Goal: Information Seeking & Learning: Learn about a topic

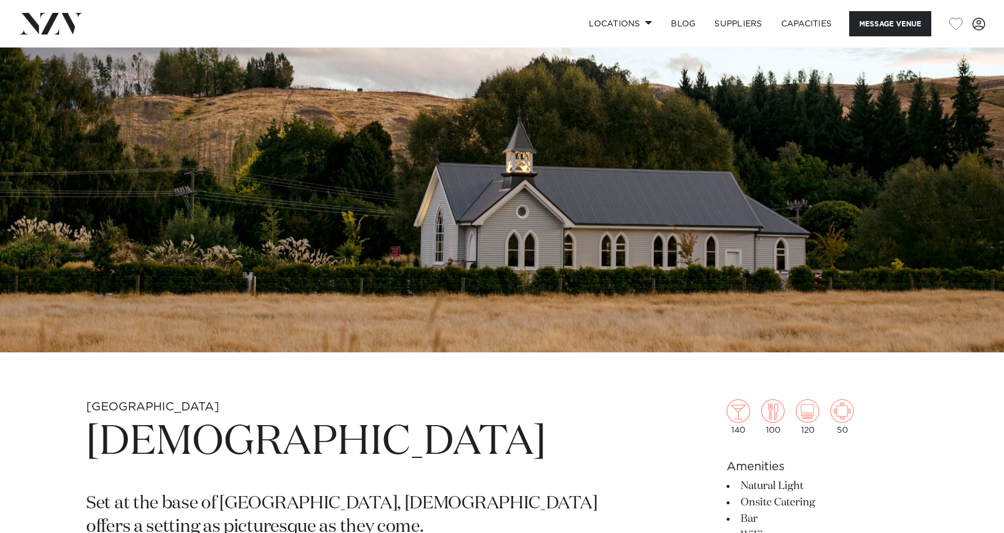
scroll to position [998, 0]
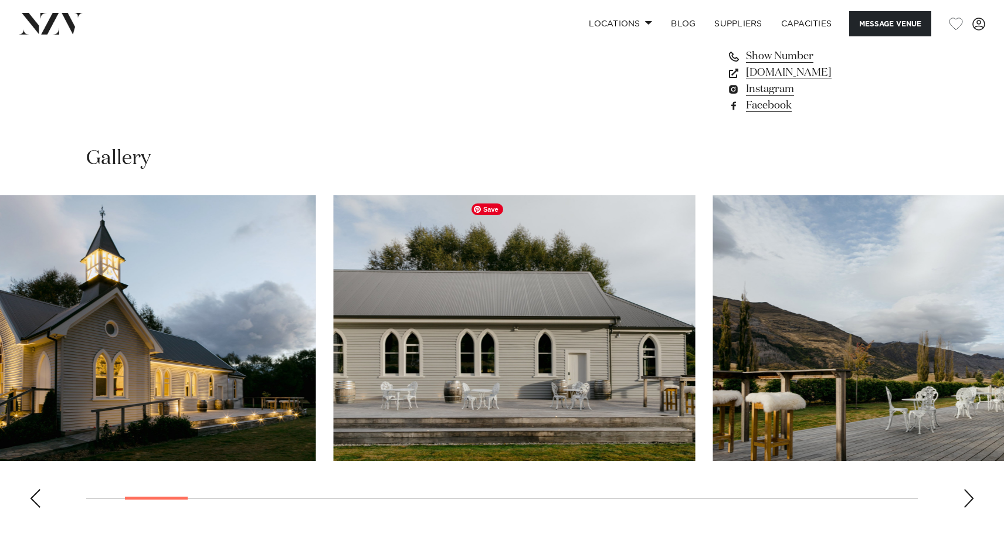
click at [293, 387] on img "2 / 29" at bounding box center [135, 328] width 362 height 266
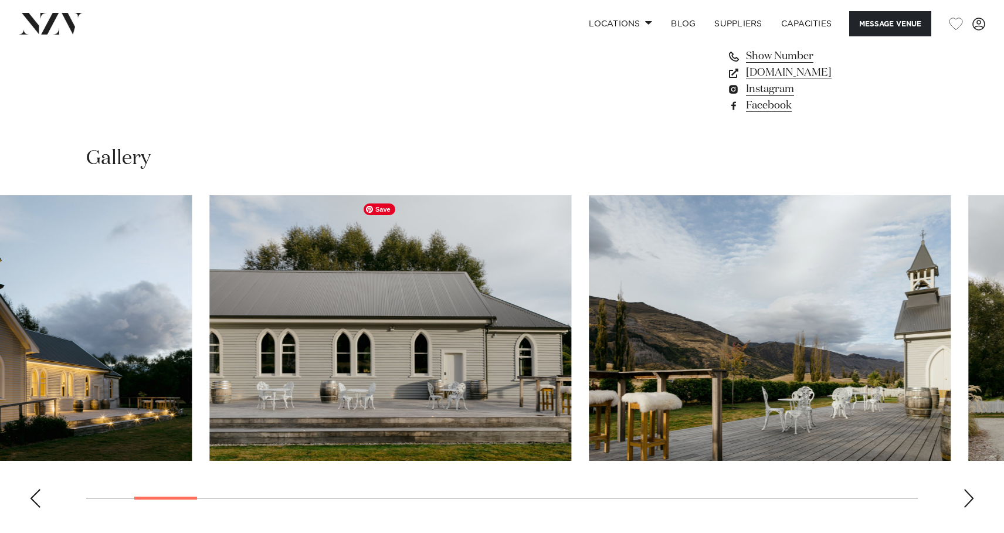
click at [278, 371] on img "3 / 29" at bounding box center [390, 328] width 362 height 266
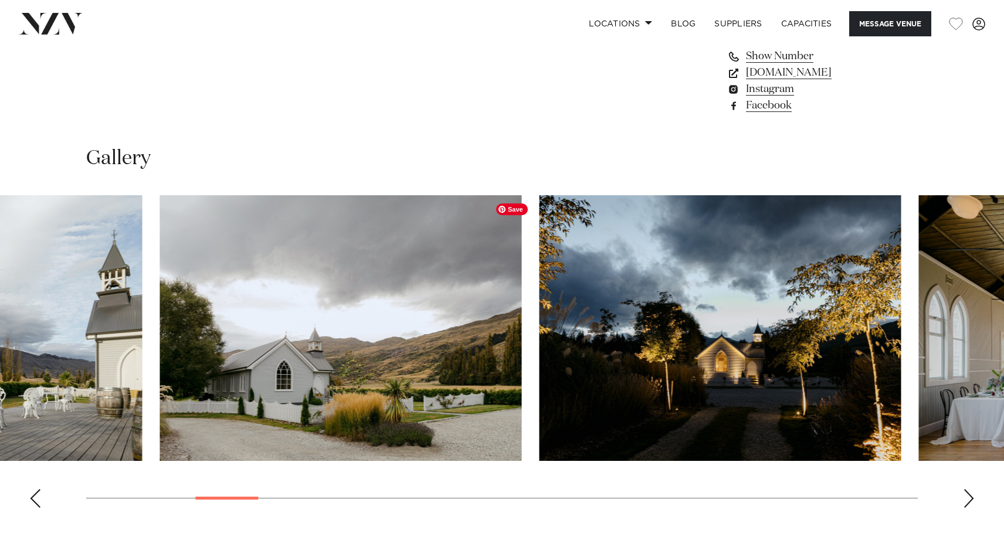
click at [422, 356] on img "5 / 29" at bounding box center [340, 328] width 362 height 266
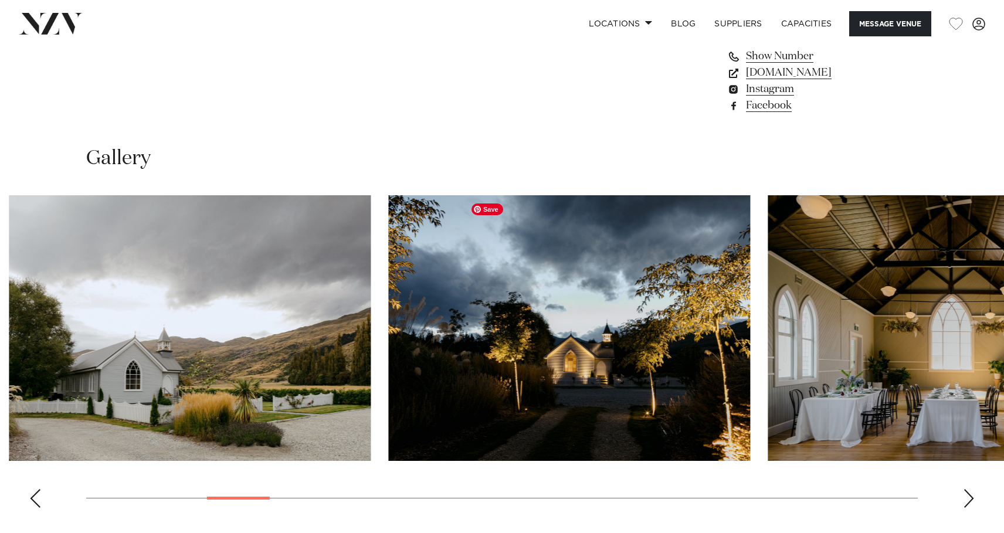
click at [388, 368] on img "6 / 29" at bounding box center [569, 328] width 362 height 266
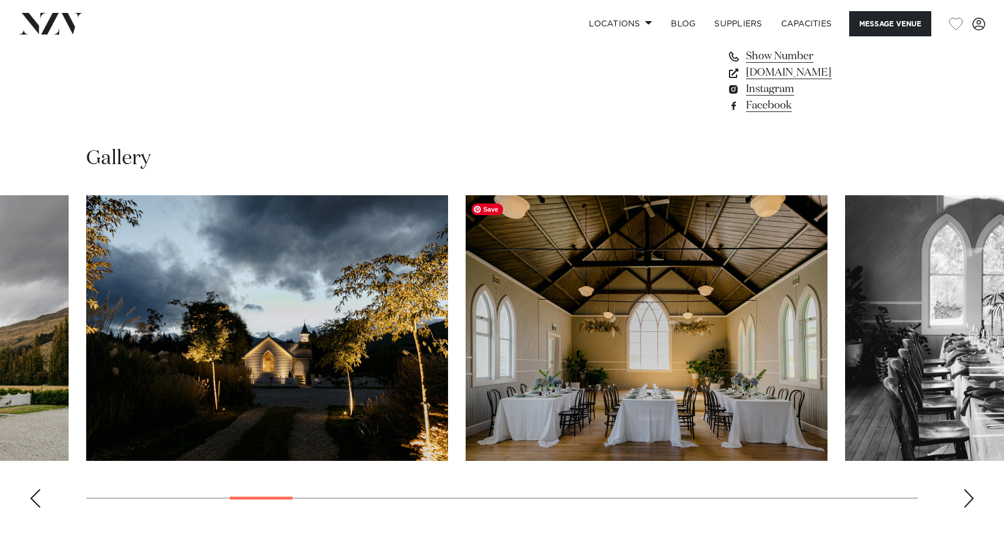
click at [466, 358] on img "7 / 29" at bounding box center [647, 328] width 362 height 266
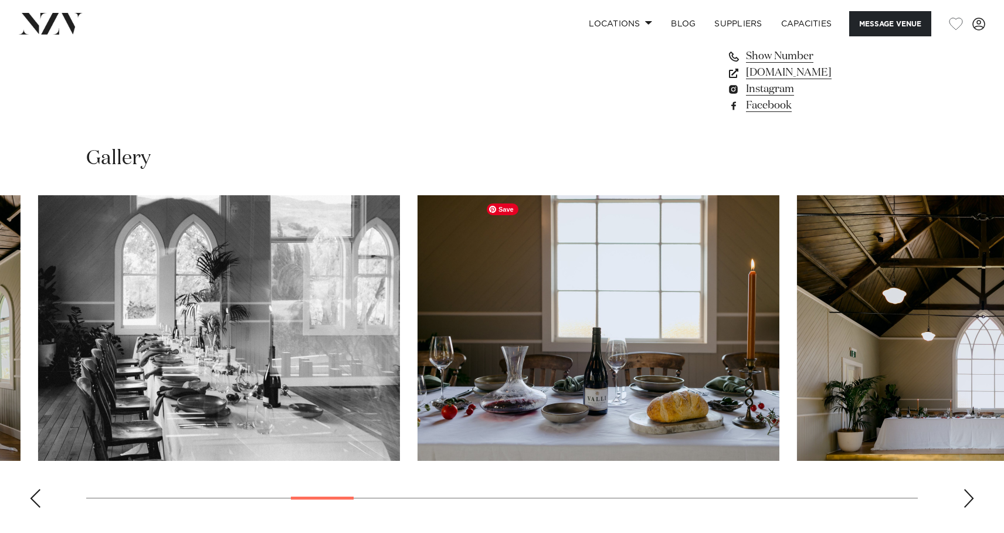
click at [417, 344] on img "9 / 29" at bounding box center [598, 328] width 362 height 266
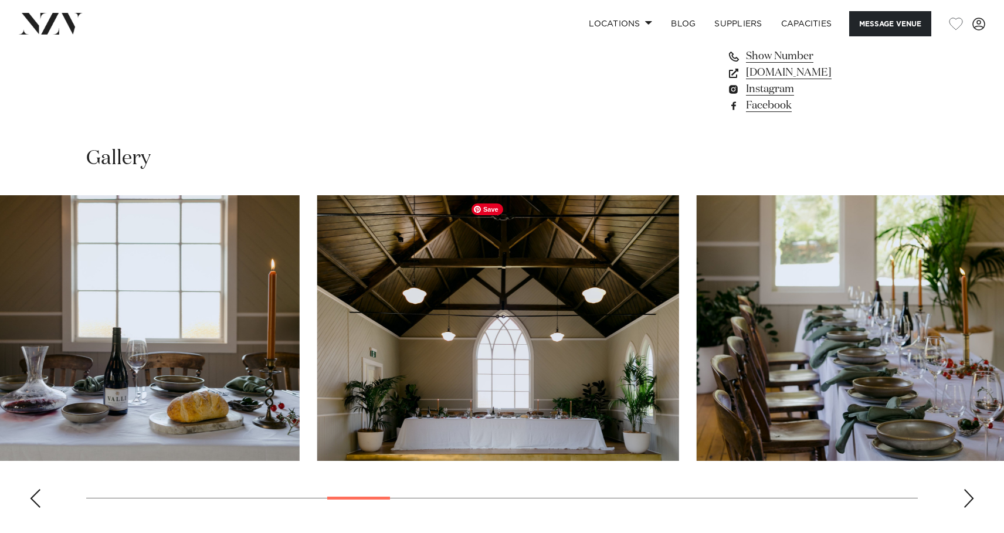
click at [317, 302] on img "10 / 29" at bounding box center [498, 328] width 362 height 266
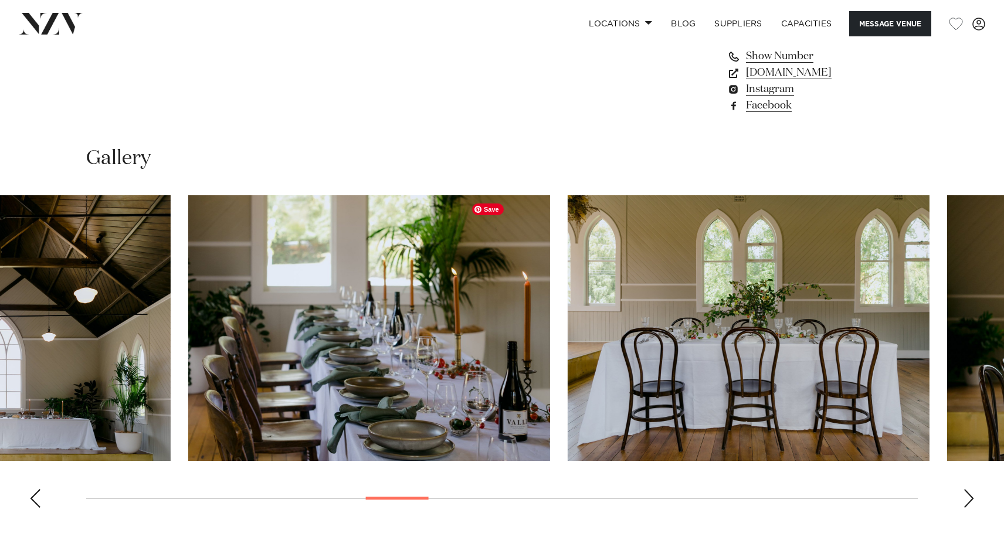
click at [405, 320] on img "11 / 29" at bounding box center [369, 328] width 362 height 266
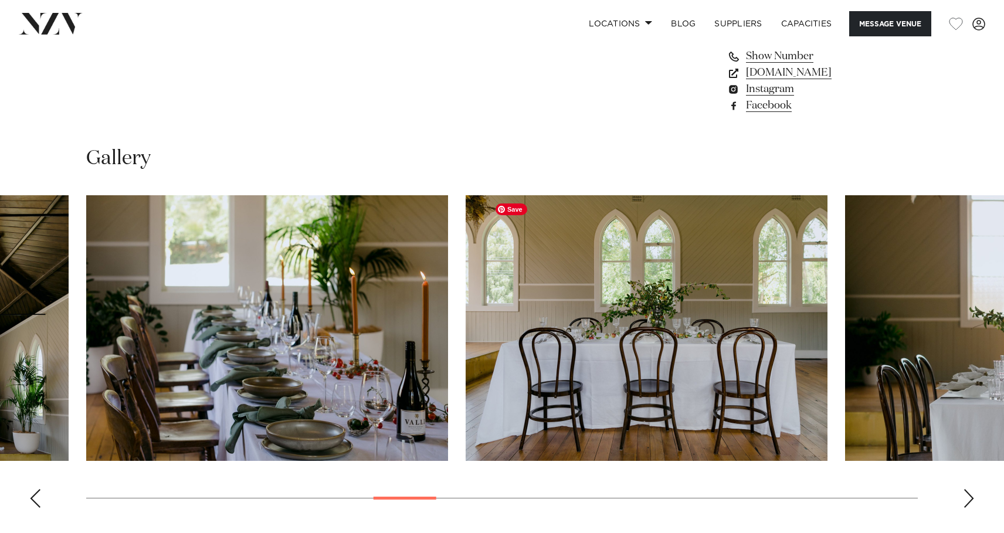
click at [466, 311] on img "12 / 29" at bounding box center [647, 328] width 362 height 266
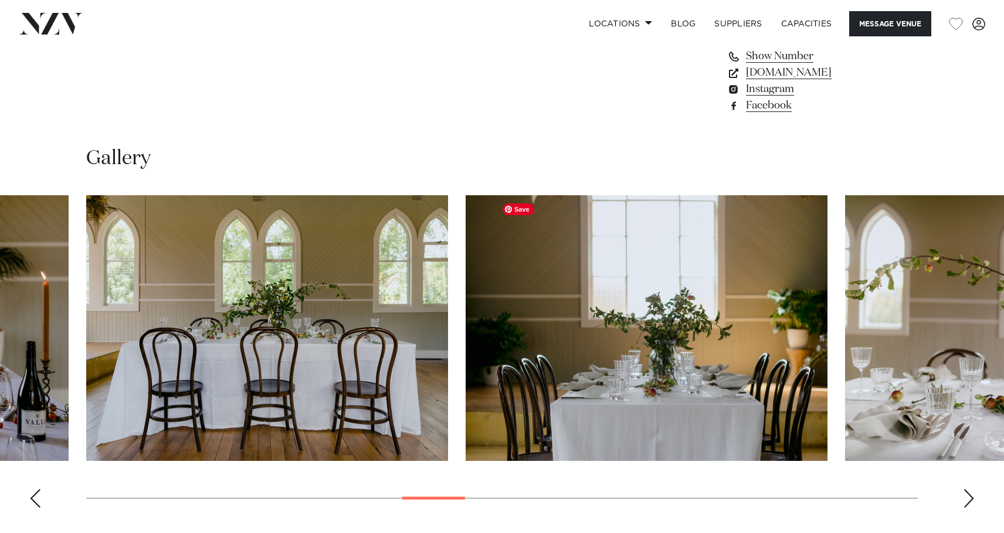
click at [466, 320] on img "13 / 29" at bounding box center [647, 328] width 362 height 266
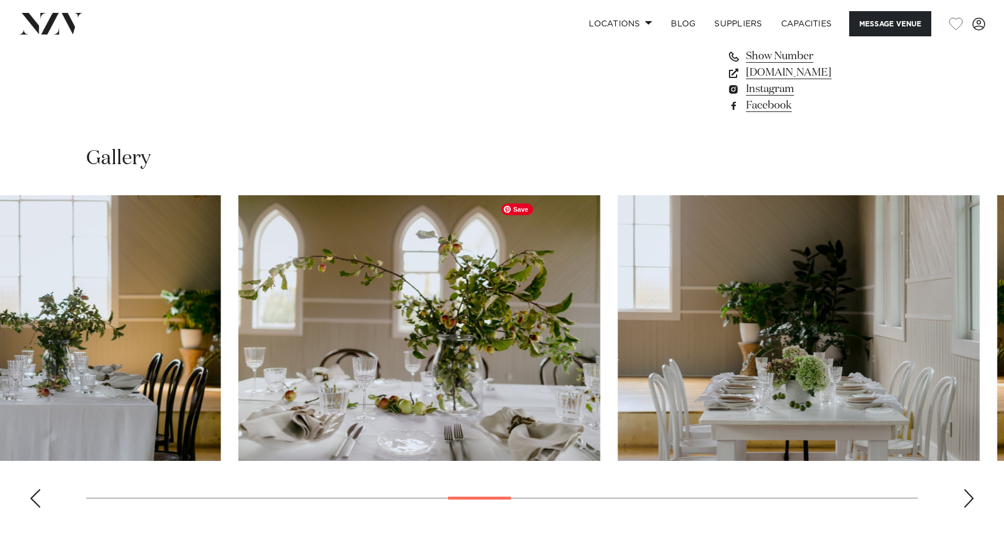
click at [383, 319] on img "14 / 29" at bounding box center [419, 328] width 362 height 266
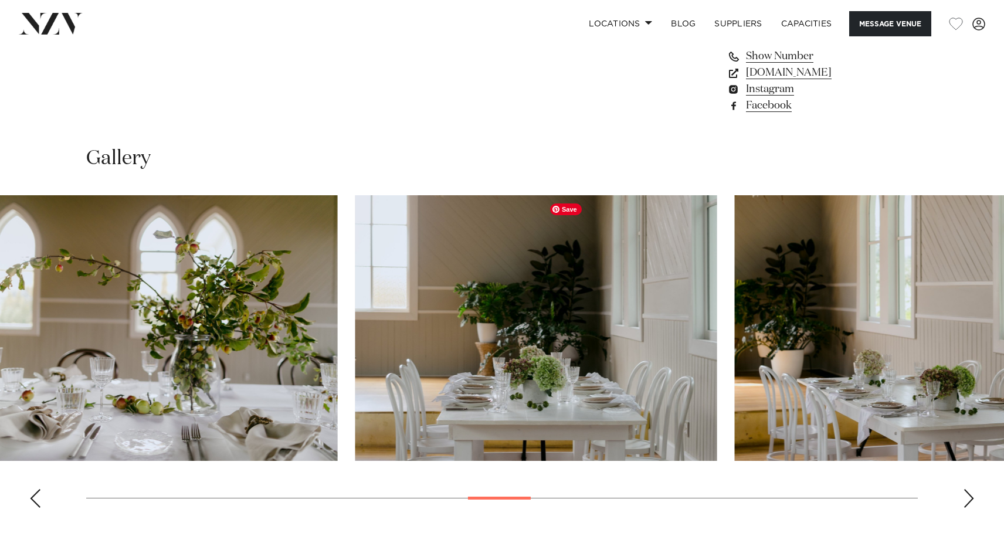
click at [435, 315] on img "15 / 29" at bounding box center [536, 328] width 362 height 266
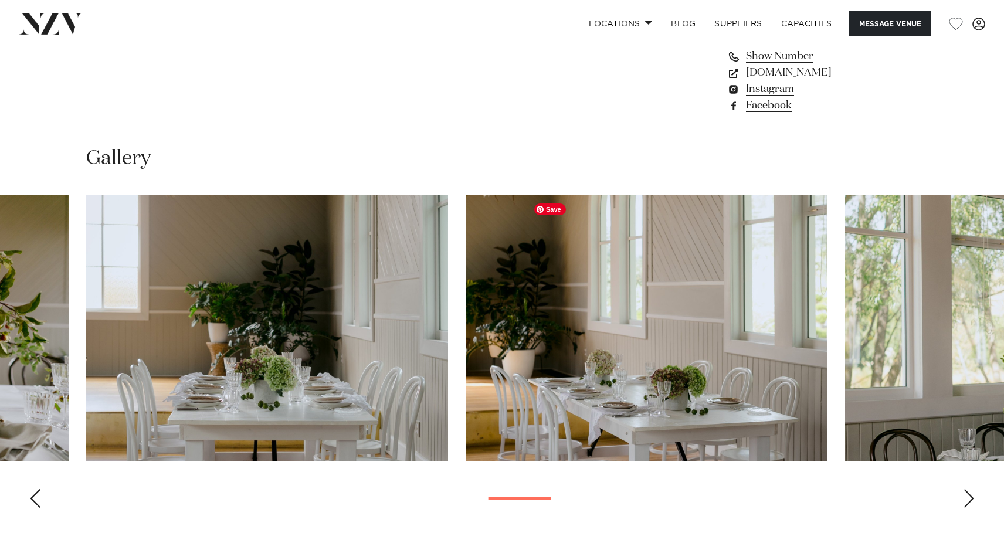
click at [466, 320] on img "16 / 29" at bounding box center [647, 328] width 362 height 266
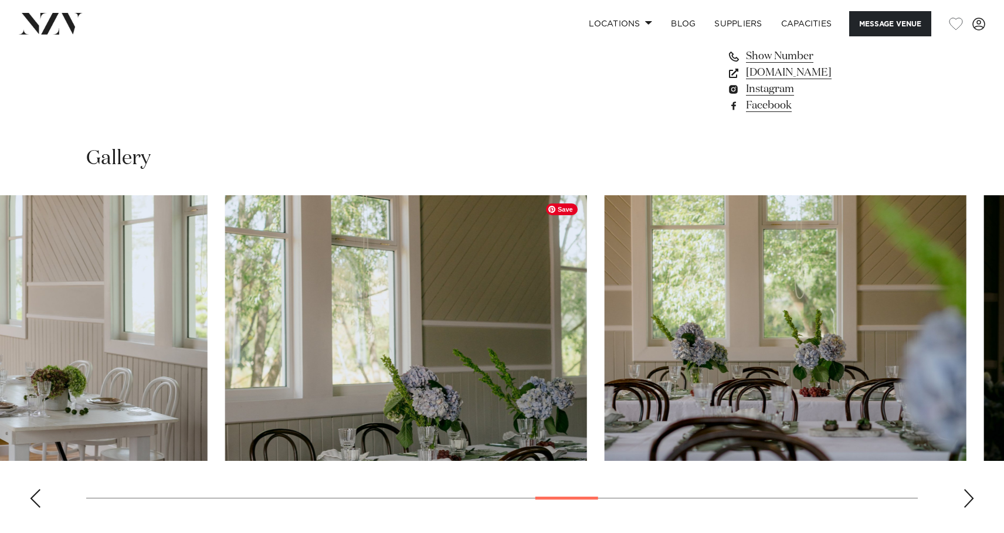
click at [444, 318] on img "17 / 29" at bounding box center [406, 328] width 362 height 266
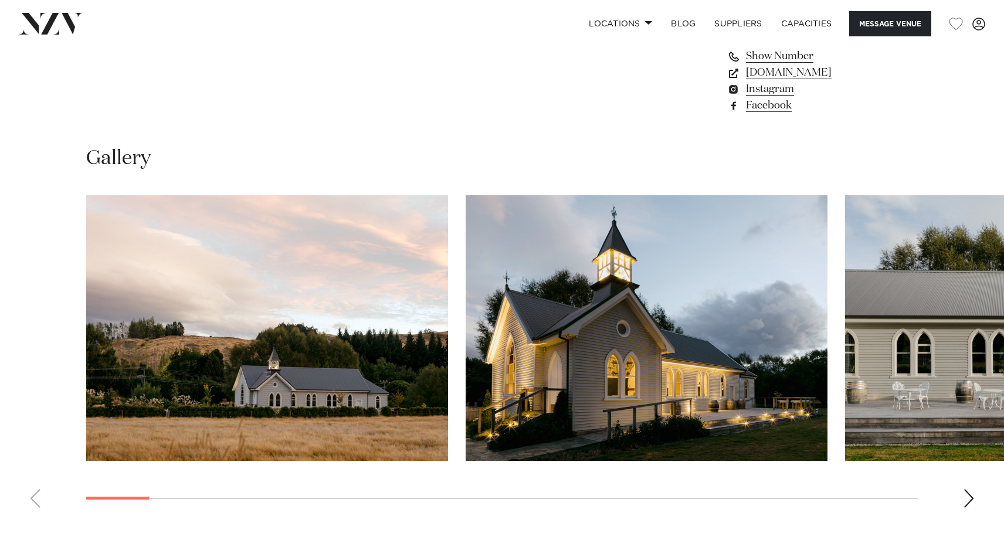
click at [97, 482] on swiper-container at bounding box center [502, 356] width 1004 height 322
click at [705, 342] on img "2 / 29" at bounding box center [647, 328] width 362 height 266
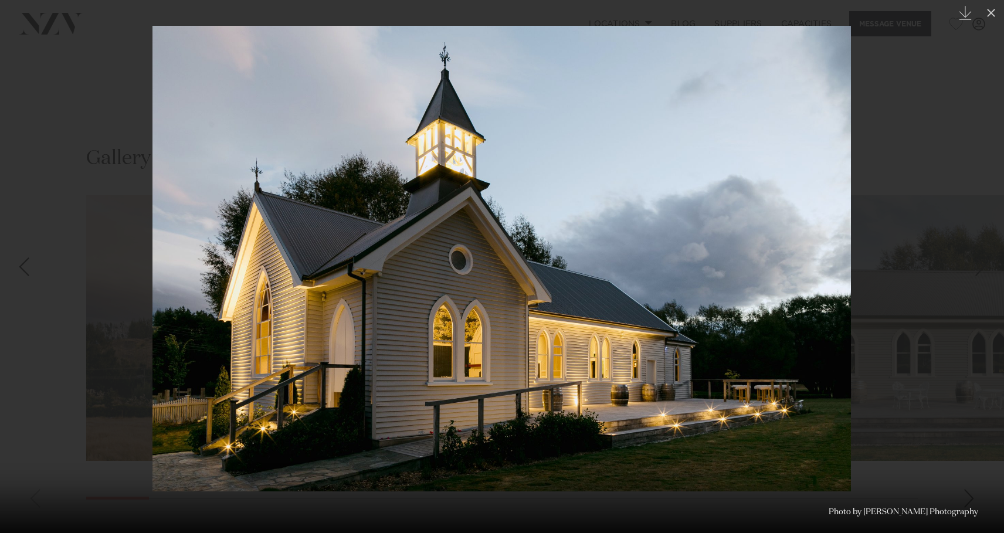
click at [957, 125] on div at bounding box center [502, 266] width 1004 height 533
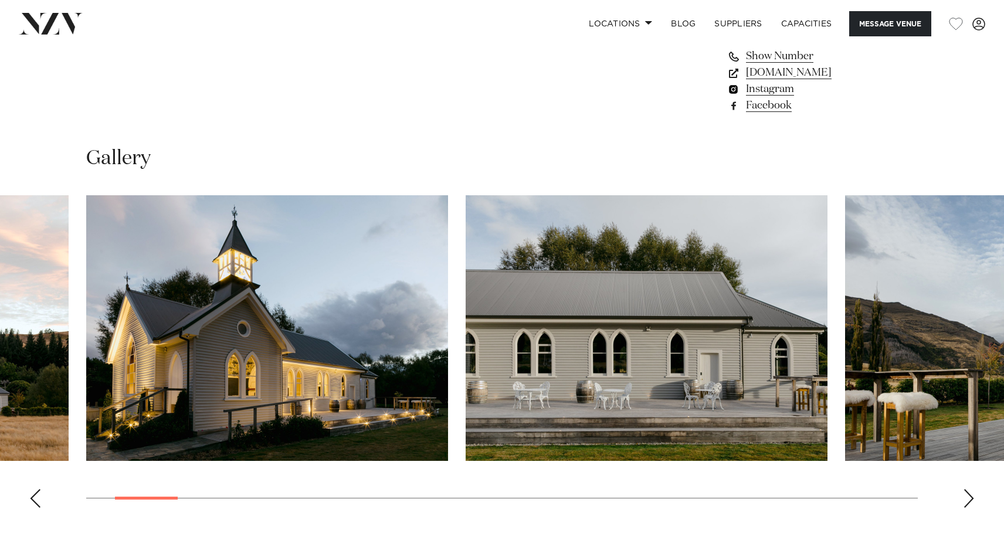
click at [767, 93] on link "Instagram" at bounding box center [821, 89] width 191 height 16
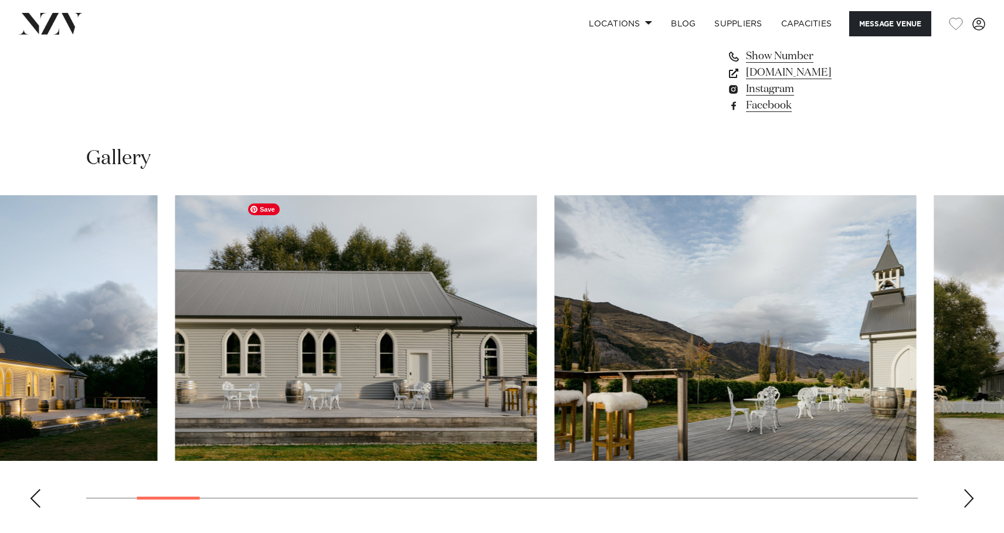
click at [497, 380] on swiper-container at bounding box center [502, 356] width 1004 height 322
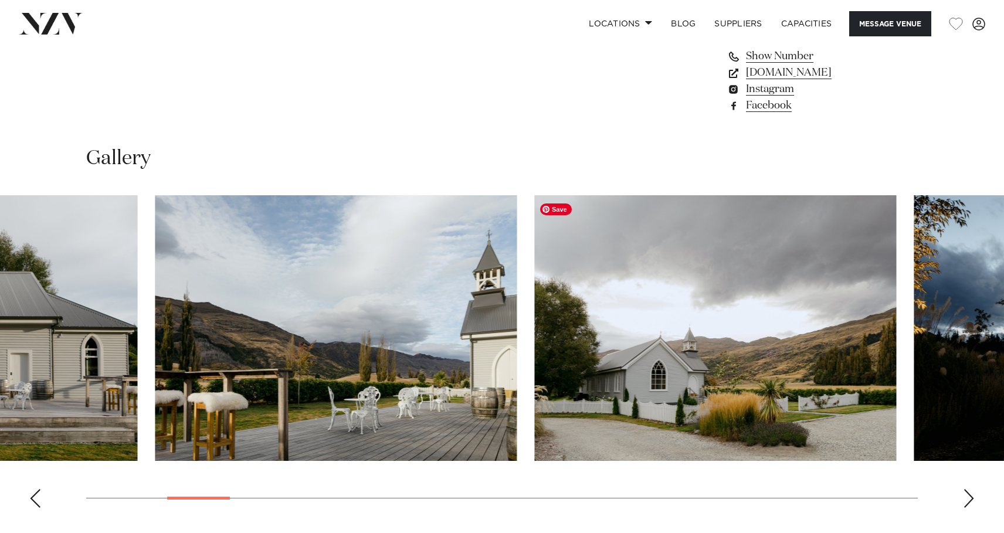
click at [534, 334] on img "5 / 29" at bounding box center [715, 328] width 362 height 266
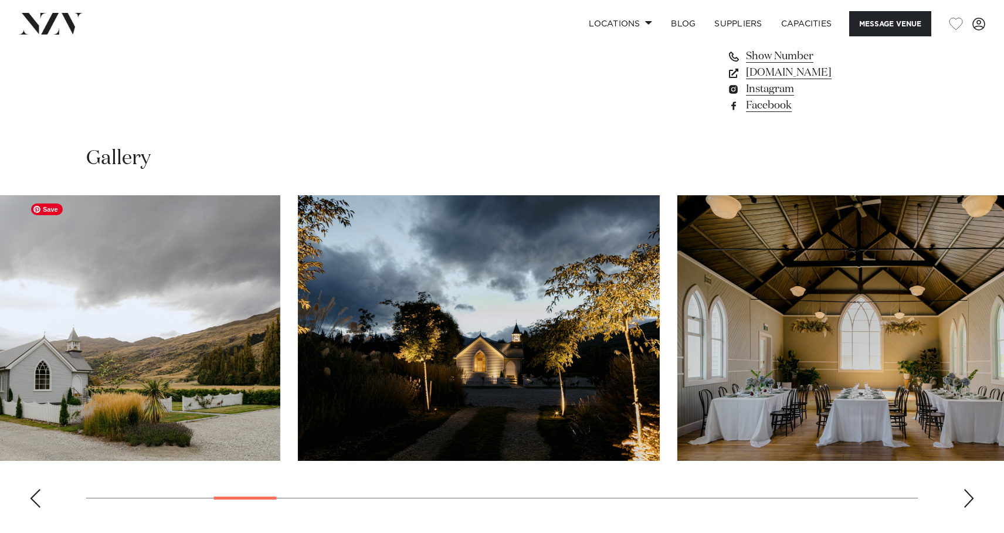
click at [0, 299] on html "Locations [GEOGRAPHIC_DATA] [GEOGRAPHIC_DATA] [GEOGRAPHIC_DATA] [GEOGRAPHIC_DAT…" at bounding box center [502, 205] width 1004 height 2407
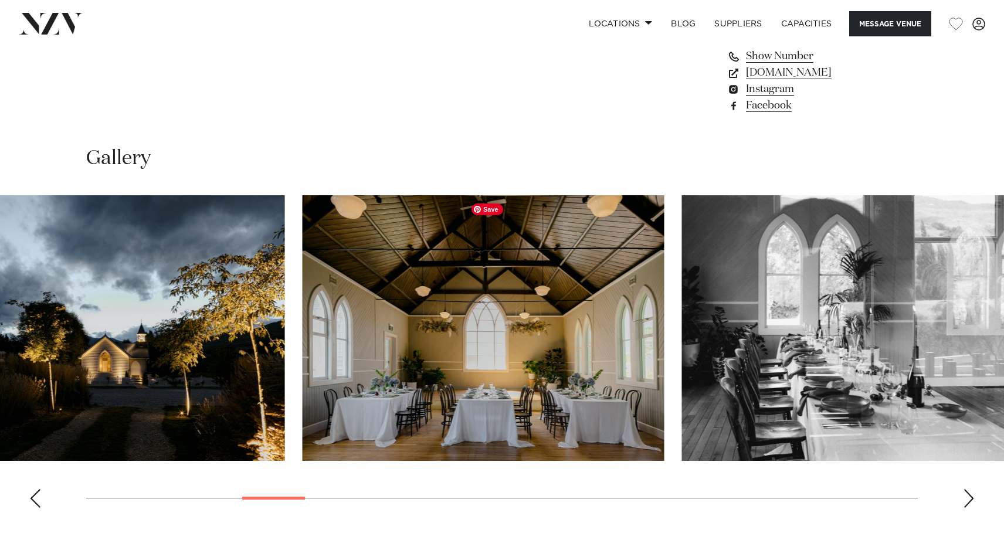
click at [303, 346] on img "7 / 29" at bounding box center [484, 328] width 362 height 266
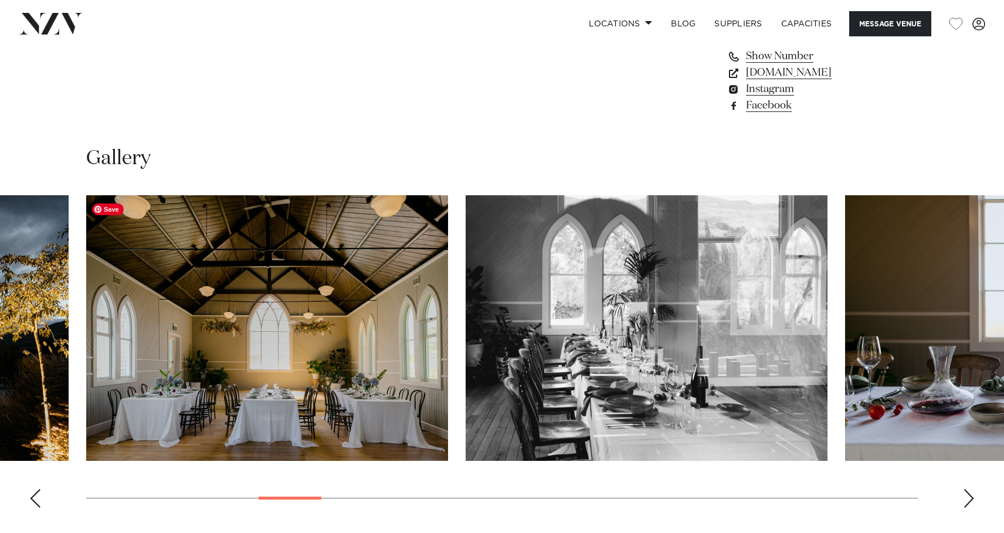
click at [286, 385] on img "7 / 29" at bounding box center [267, 328] width 362 height 266
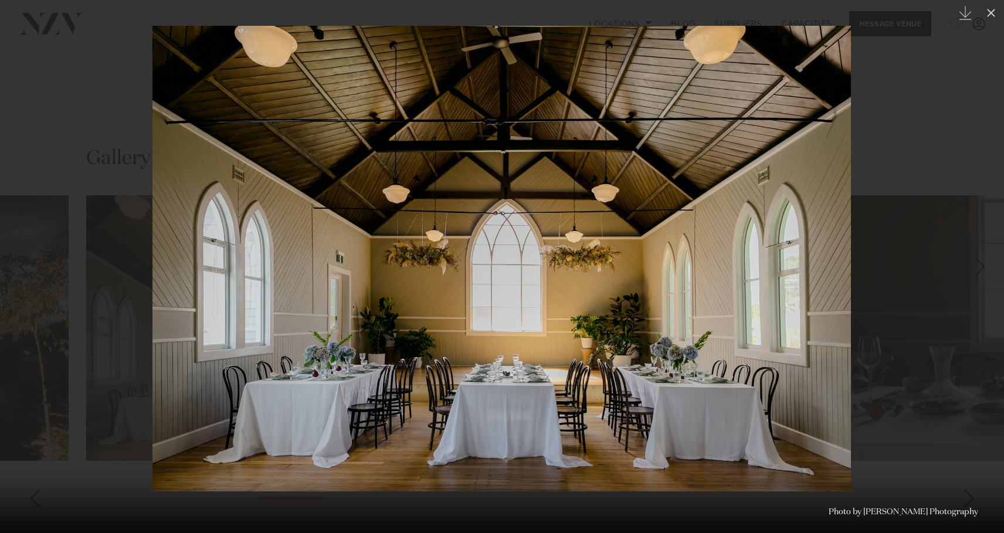
click at [949, 162] on div at bounding box center [502, 266] width 1004 height 533
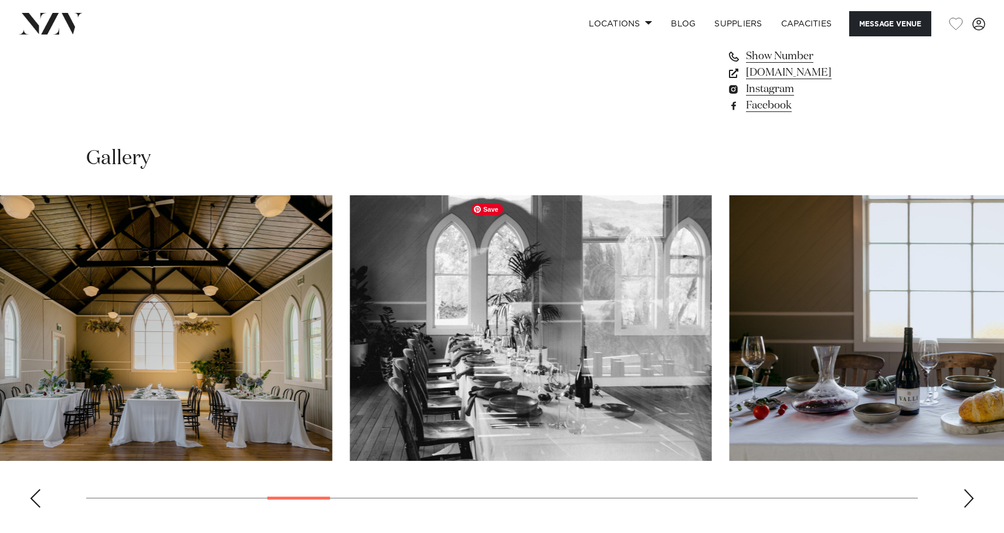
click at [350, 334] on img "8 / 29" at bounding box center [531, 328] width 362 height 266
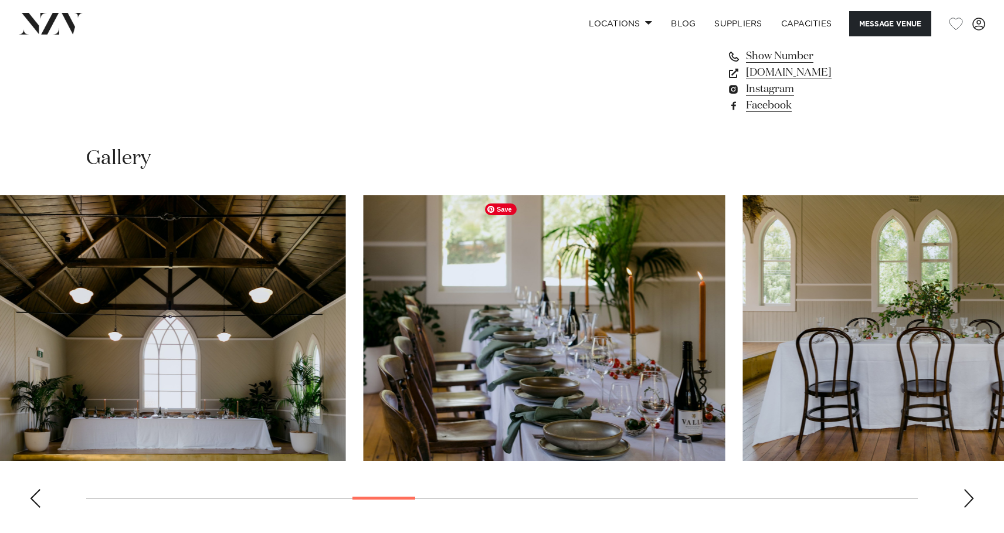
click at [130, 284] on img "10 / 29" at bounding box center [165, 328] width 362 height 266
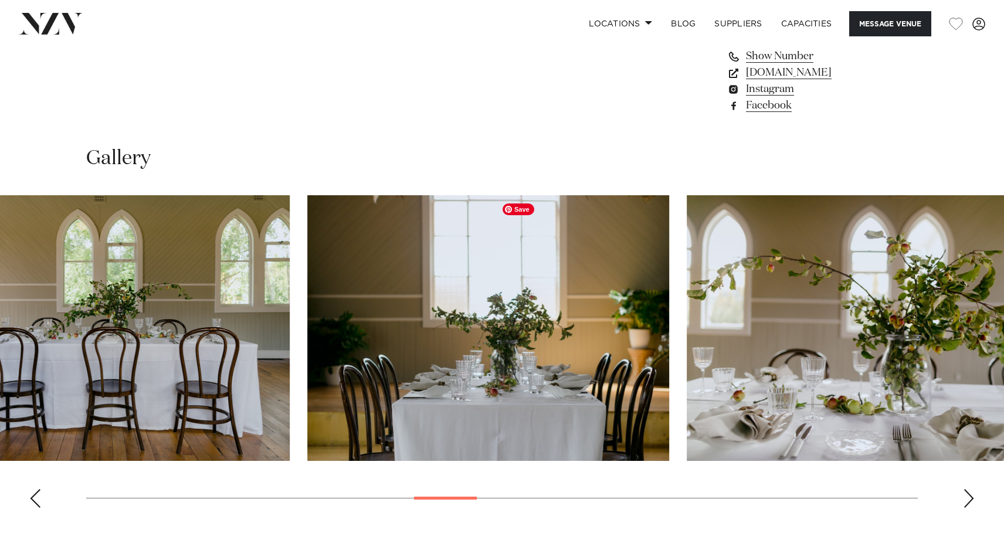
click at [184, 305] on img "12 / 29" at bounding box center [109, 328] width 362 height 266
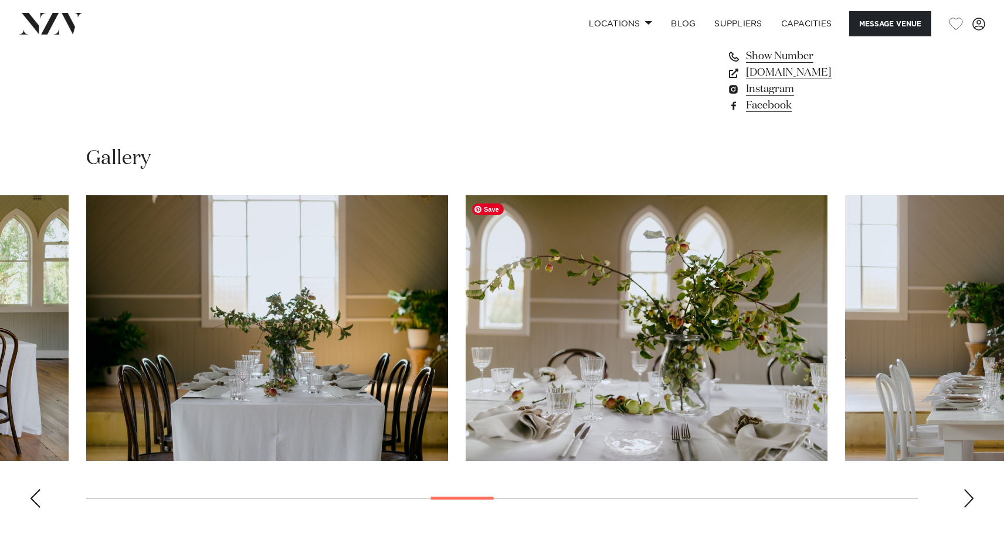
click at [466, 327] on img "14 / 29" at bounding box center [647, 328] width 362 height 266
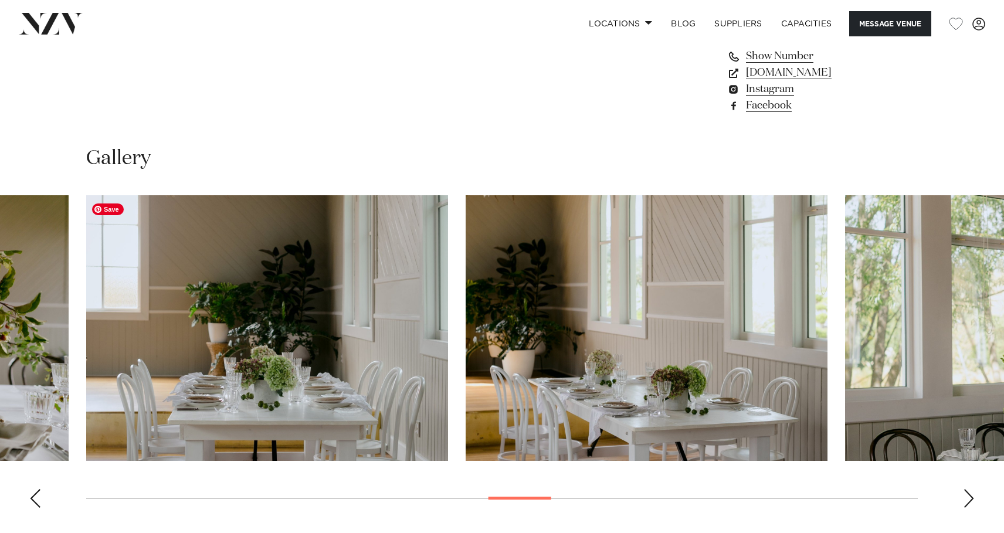
click at [448, 330] on img "15 / 29" at bounding box center [267, 328] width 362 height 266
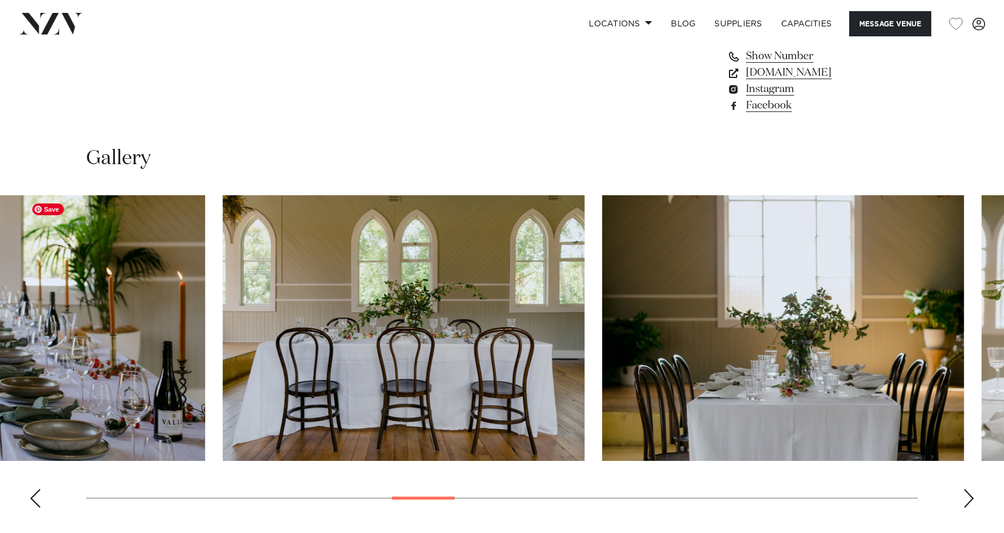
click at [681, 337] on img "13 / 29" at bounding box center [783, 328] width 362 height 266
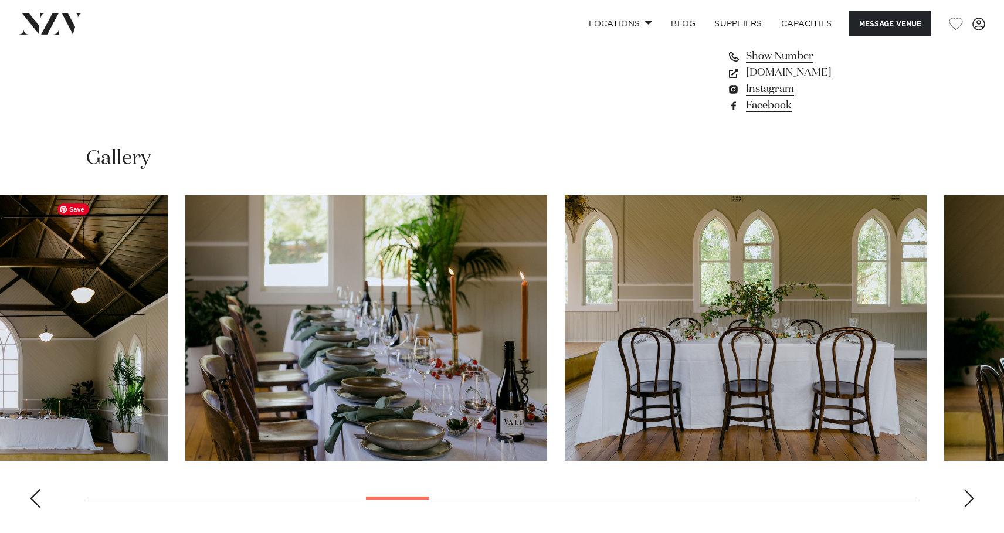
click at [547, 366] on img "11 / 29" at bounding box center [366, 328] width 362 height 266
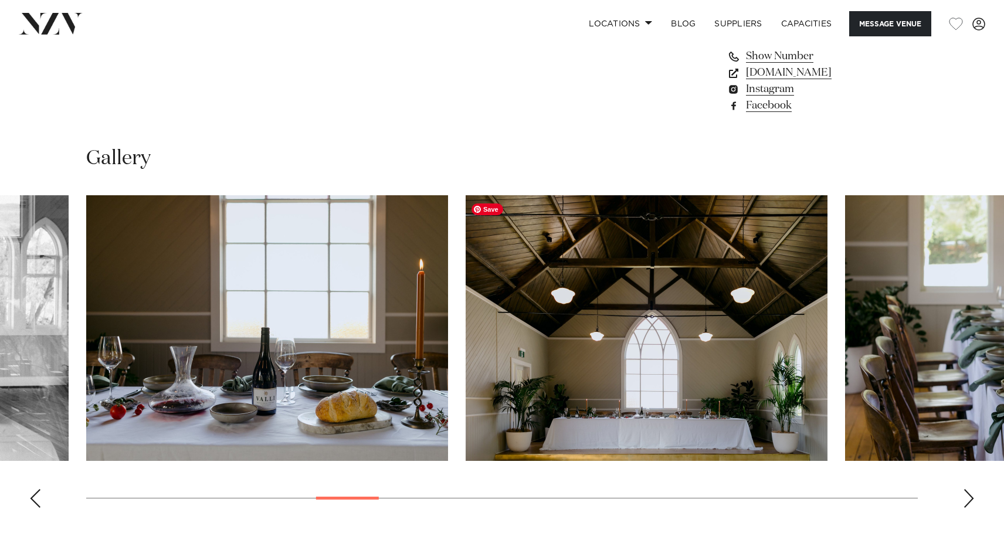
click at [583, 367] on img "10 / 29" at bounding box center [647, 328] width 362 height 266
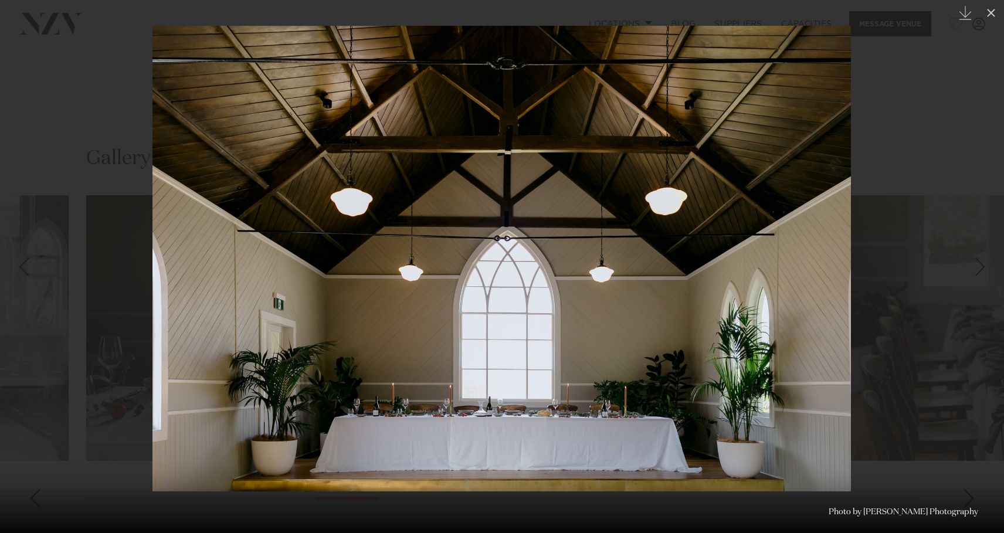
drag, startPoint x: 89, startPoint y: 93, endPoint x: 89, endPoint y: 101, distance: 7.6
click at [89, 94] on div at bounding box center [502, 266] width 1004 height 533
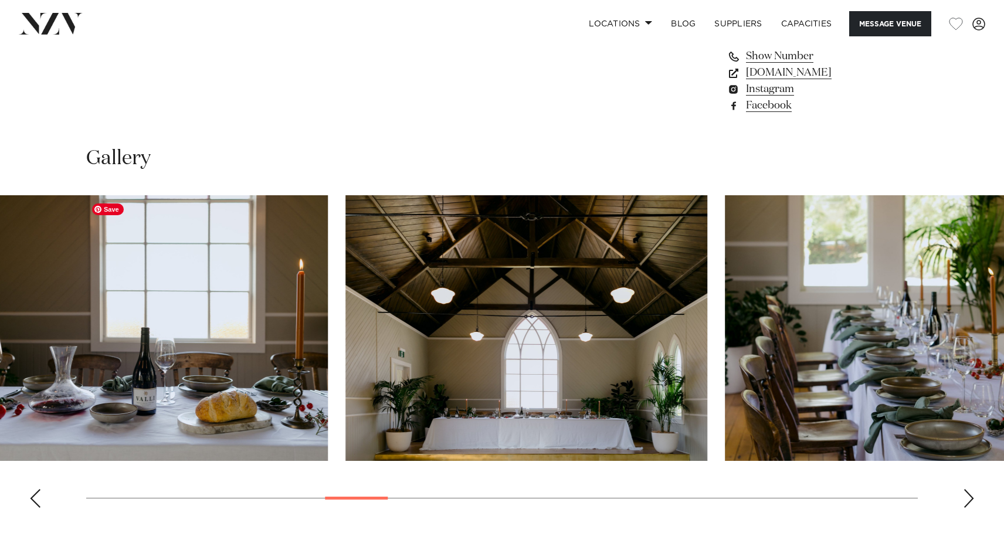
click at [620, 346] on img "10 / 29" at bounding box center [526, 328] width 362 height 266
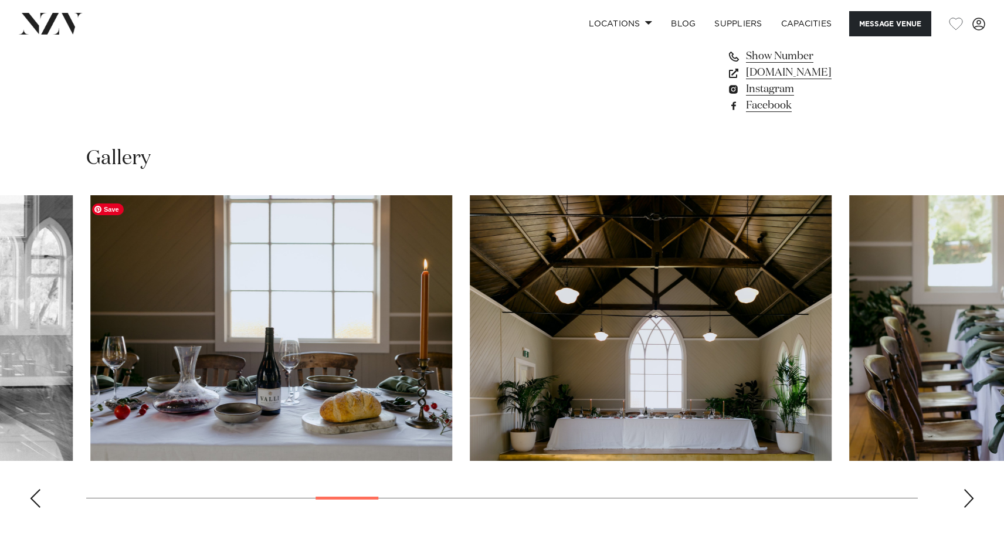
click at [452, 297] on img "9 / 29" at bounding box center [271, 328] width 362 height 266
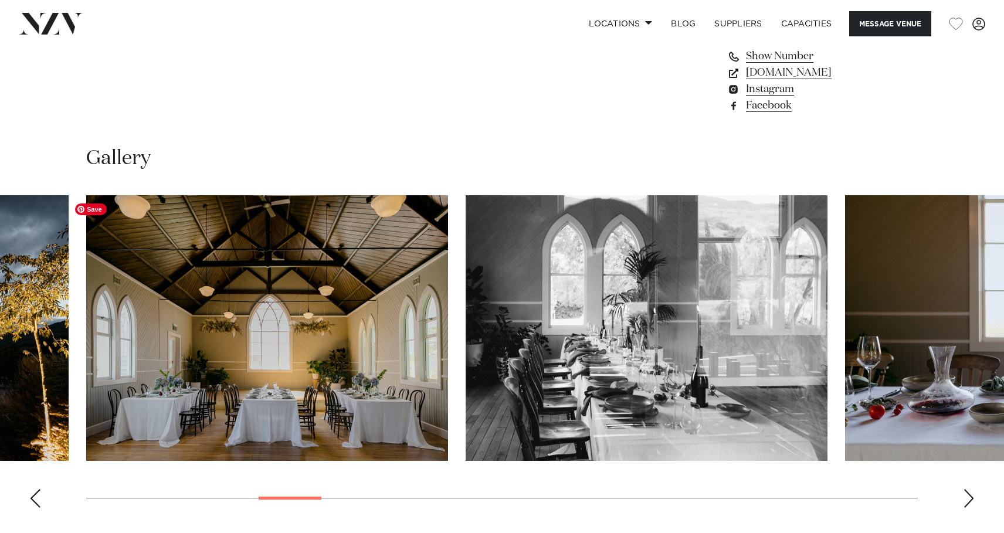
click at [284, 400] on img "7 / 29" at bounding box center [267, 328] width 362 height 266
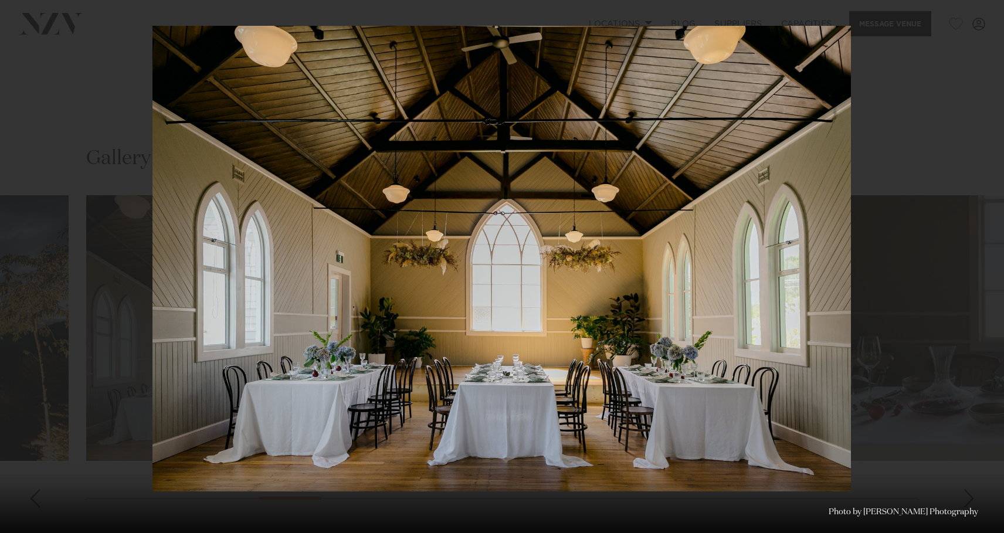
click at [67, 109] on div at bounding box center [502, 266] width 1004 height 533
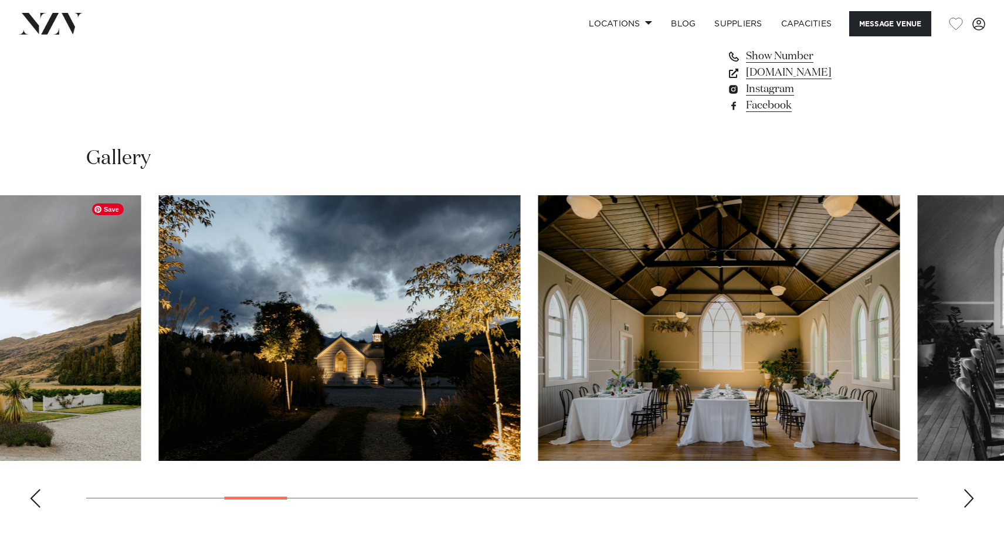
click at [752, 354] on img "7 / 29" at bounding box center [719, 328] width 362 height 266
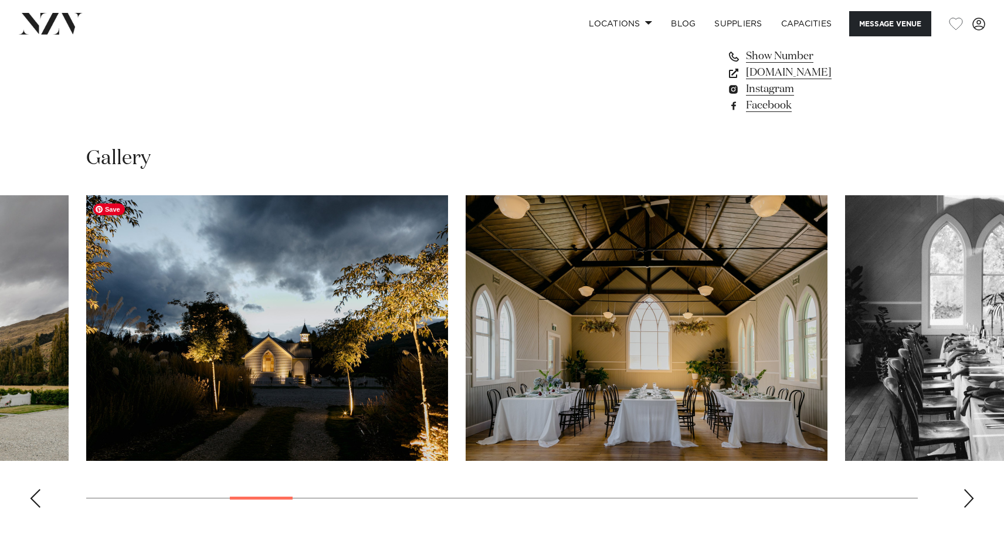
click at [448, 297] on img "6 / 29" at bounding box center [267, 328] width 362 height 266
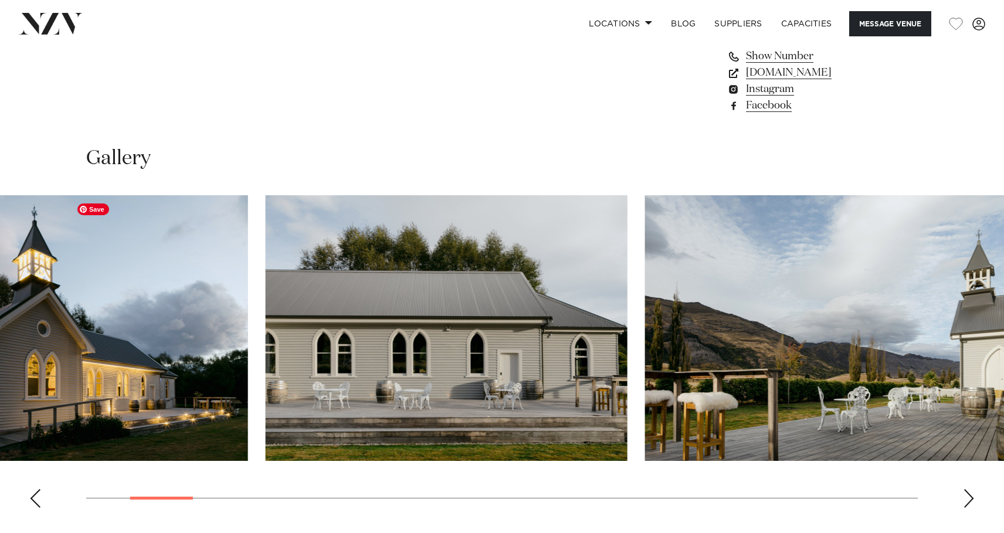
click at [874, 337] on img "4 / 29" at bounding box center [826, 328] width 362 height 266
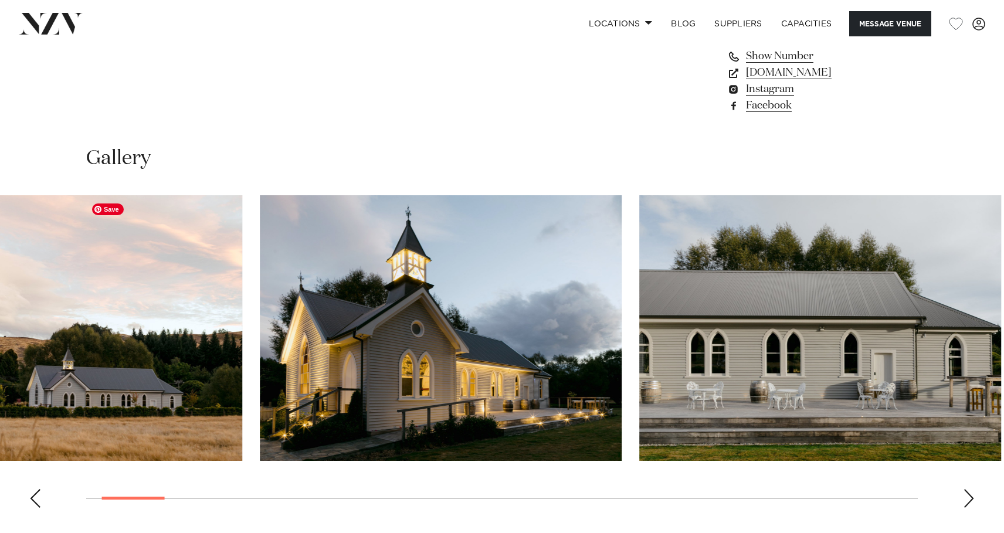
click at [449, 329] on img "2 / 29" at bounding box center [441, 328] width 362 height 266
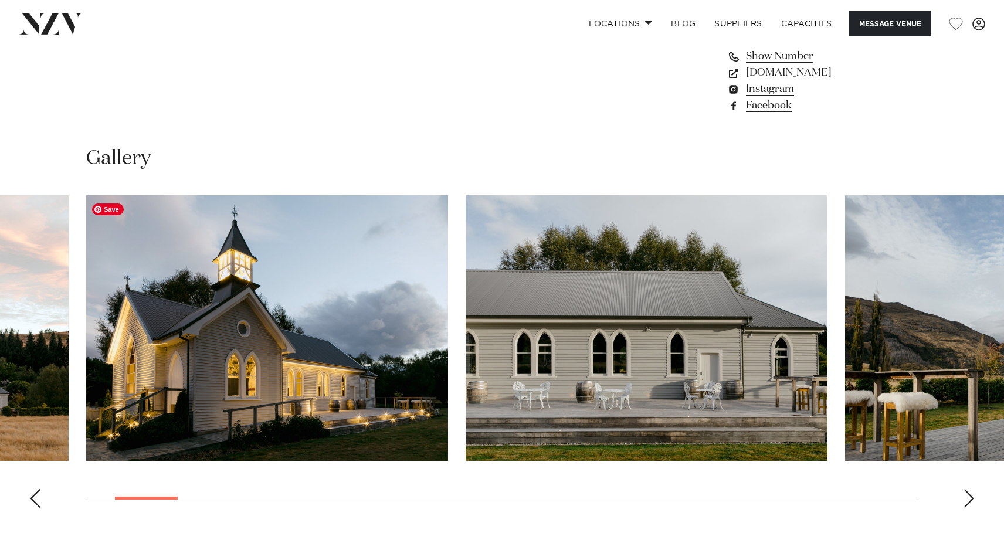
click at [329, 367] on img "2 / 29" at bounding box center [267, 328] width 362 height 266
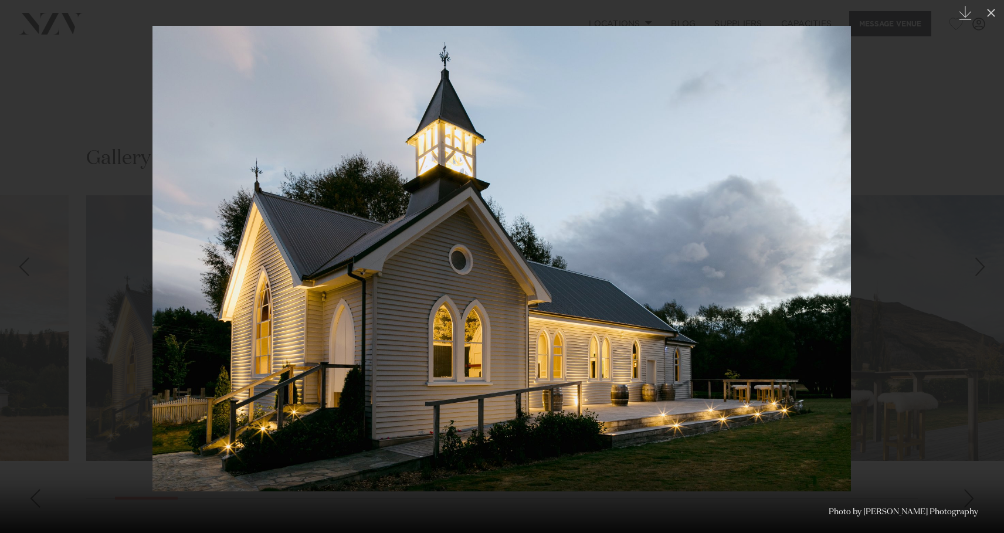
click at [919, 80] on div at bounding box center [502, 266] width 1004 height 533
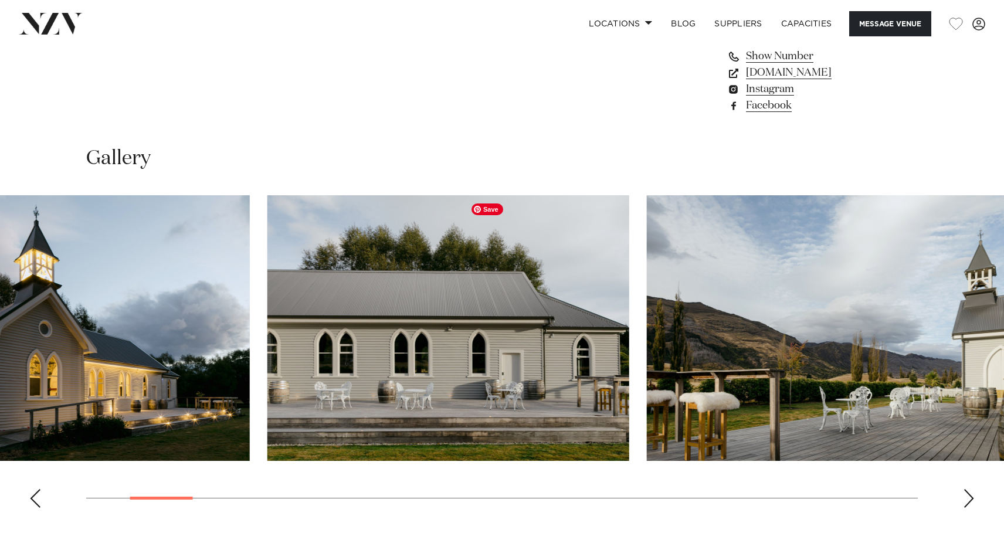
click at [267, 379] on img "3 / 29" at bounding box center [448, 328] width 362 height 266
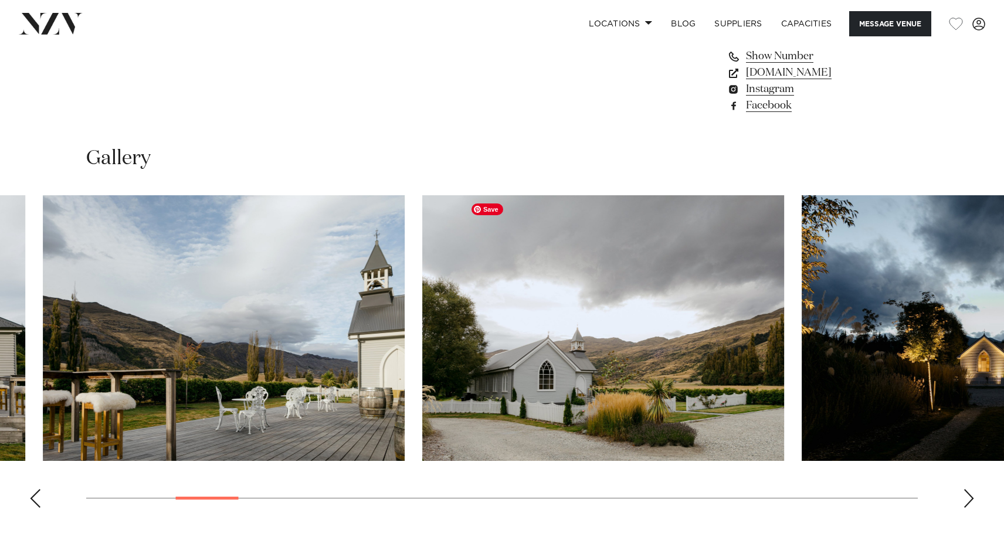
click at [674, 375] on img "5 / 29" at bounding box center [603, 328] width 362 height 266
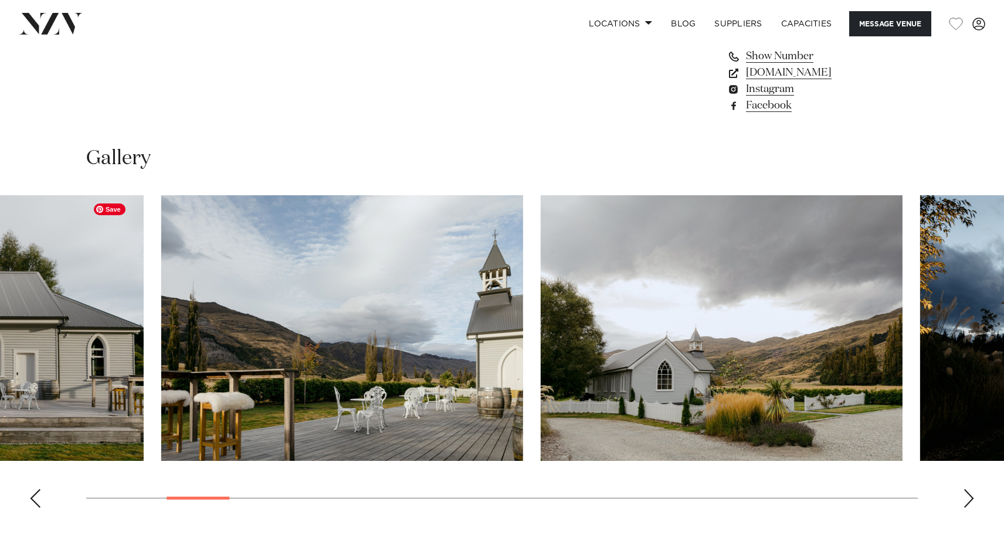
click at [523, 327] on img "4 / 29" at bounding box center [342, 328] width 362 height 266
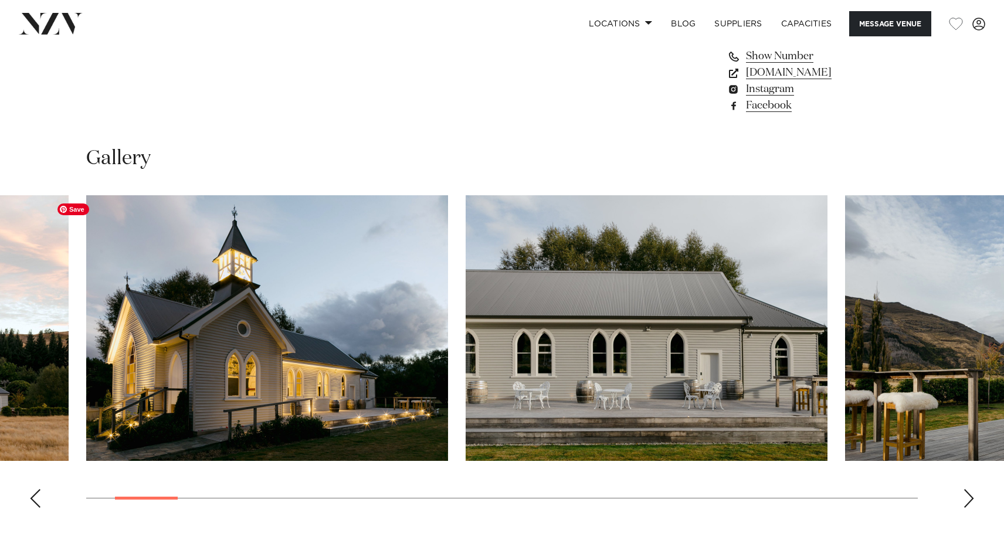
click at [448, 378] on img "2 / 29" at bounding box center [267, 328] width 362 height 266
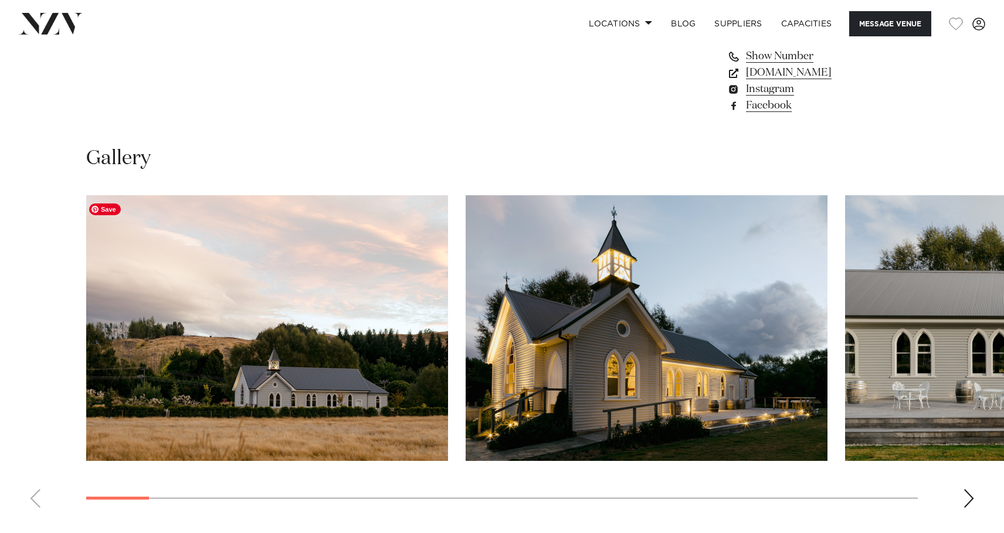
click at [339, 379] on img "1 / 29" at bounding box center [267, 328] width 362 height 266
click at [335, 379] on img "1 / 29" at bounding box center [267, 328] width 362 height 266
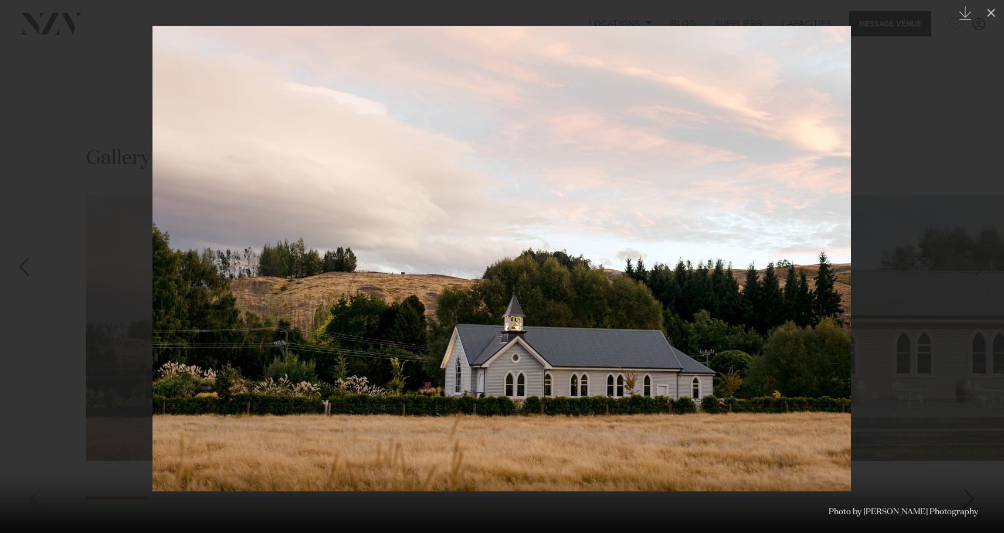
click at [918, 84] on div at bounding box center [502, 266] width 1004 height 533
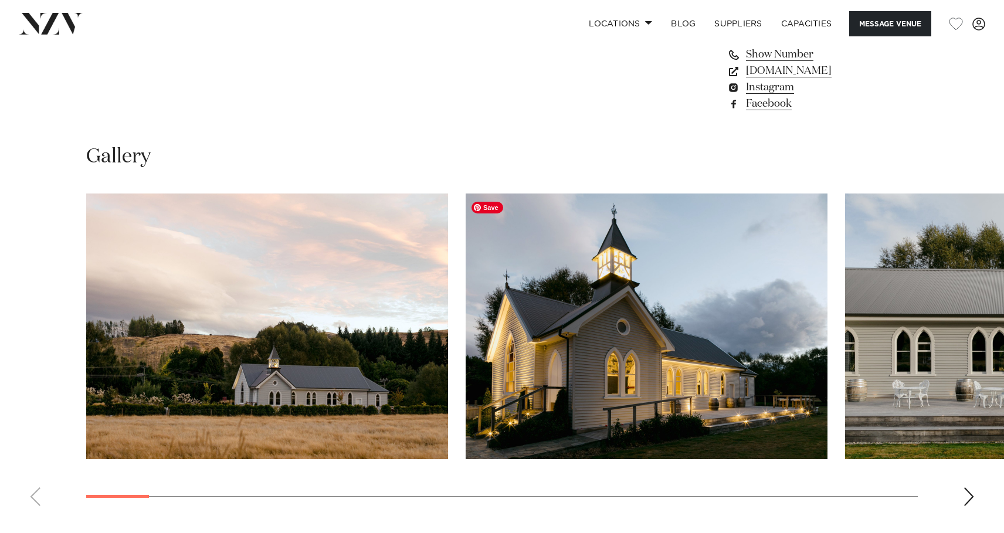
scroll to position [1003, 0]
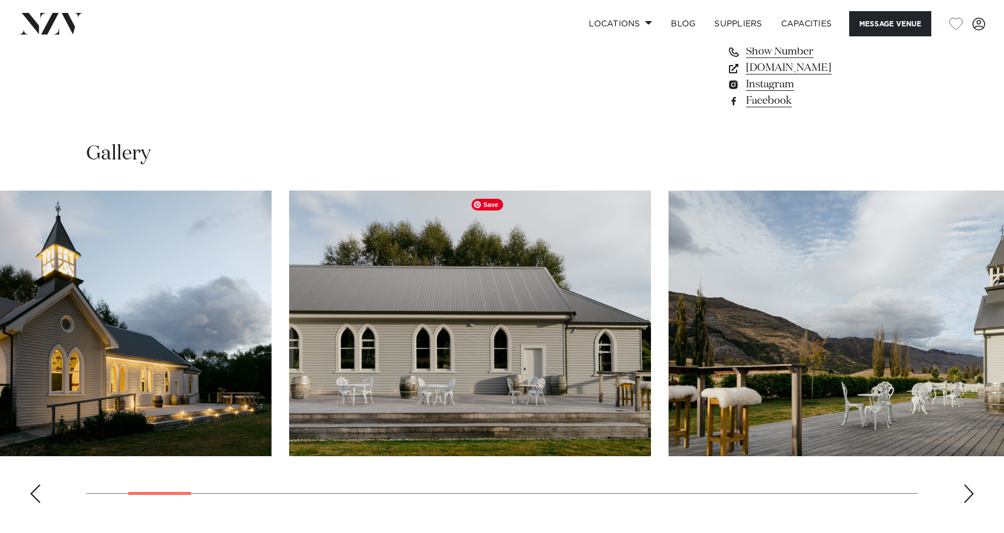
click at [10, 383] on img "2 / 29" at bounding box center [91, 324] width 362 height 266
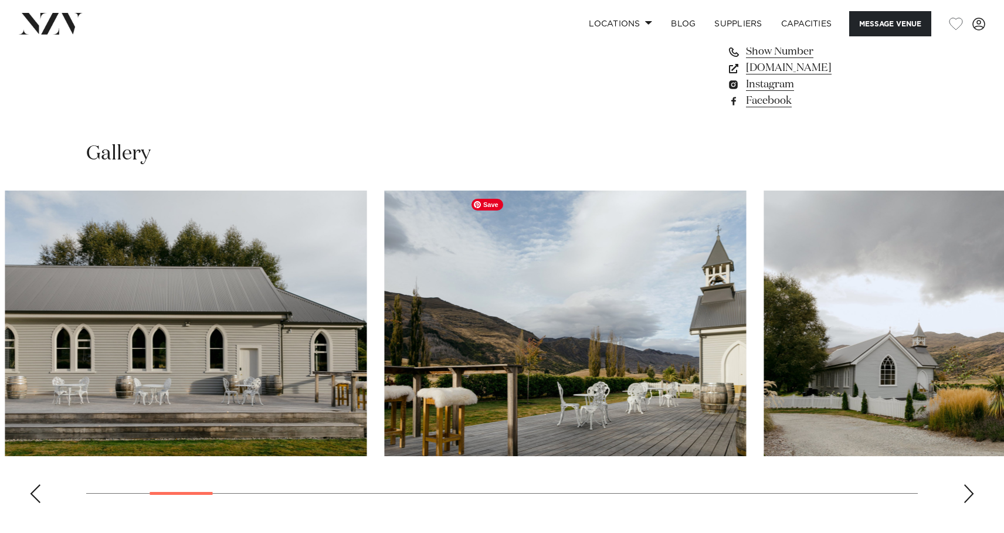
click at [0, 347] on html "Locations [GEOGRAPHIC_DATA] [GEOGRAPHIC_DATA] [GEOGRAPHIC_DATA] [GEOGRAPHIC_DAT…" at bounding box center [502, 200] width 1004 height 2407
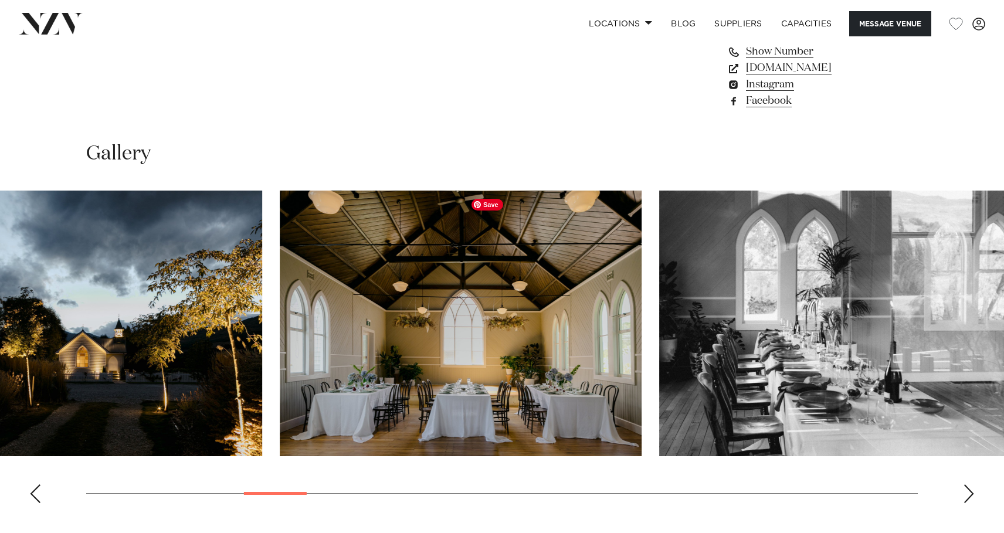
click at [0, 327] on html "Locations [GEOGRAPHIC_DATA] [GEOGRAPHIC_DATA] [GEOGRAPHIC_DATA] [GEOGRAPHIC_DAT…" at bounding box center [502, 200] width 1004 height 2407
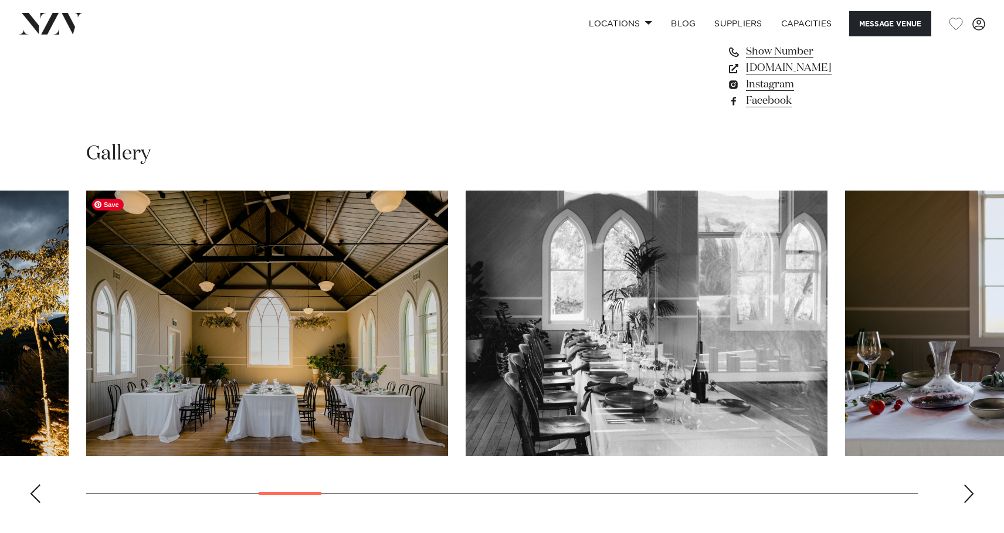
click at [209, 339] on img "7 / 29" at bounding box center [267, 324] width 362 height 266
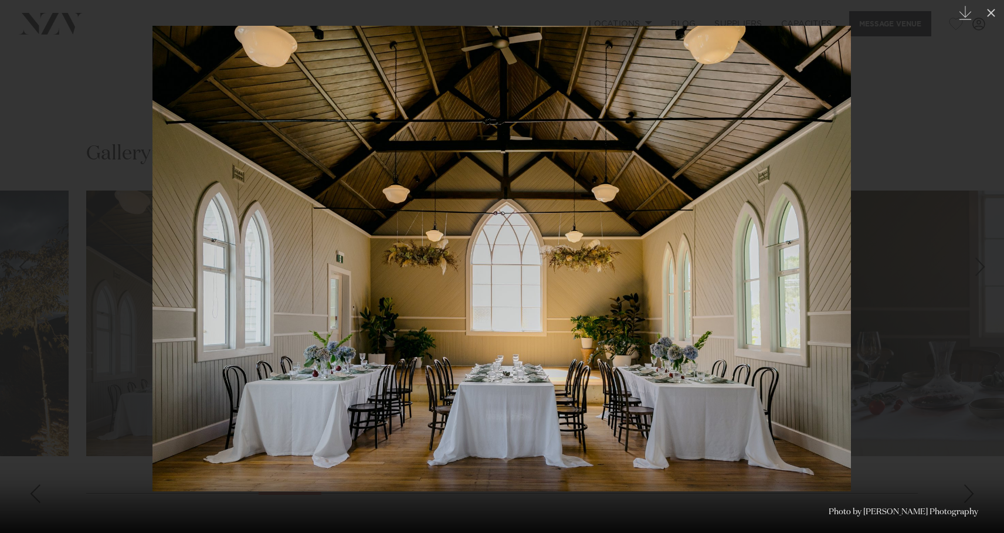
drag, startPoint x: 905, startPoint y: 144, endPoint x: 833, endPoint y: 185, distance: 83.8
click at [905, 144] on div at bounding box center [502, 266] width 1004 height 533
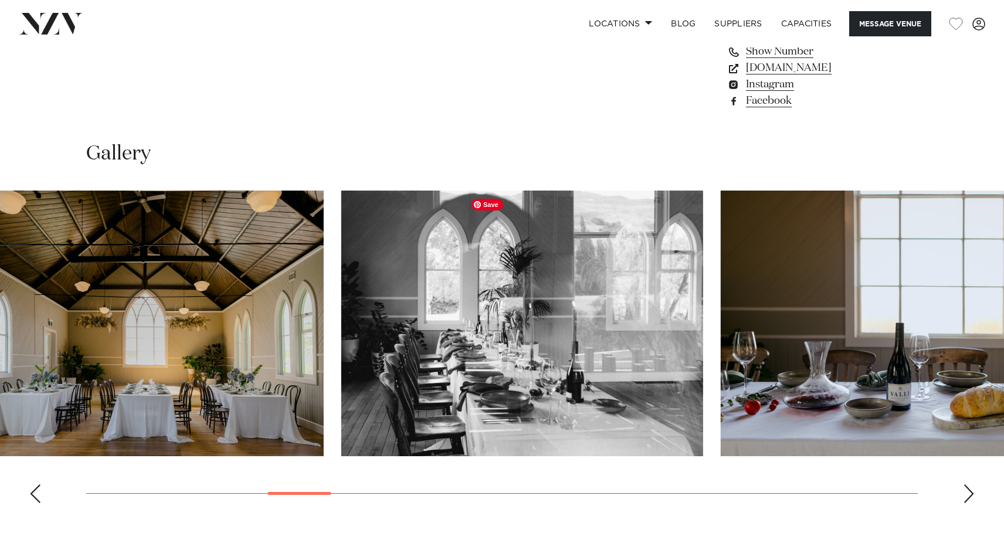
click at [341, 332] on img "8 / 29" at bounding box center [522, 324] width 362 height 266
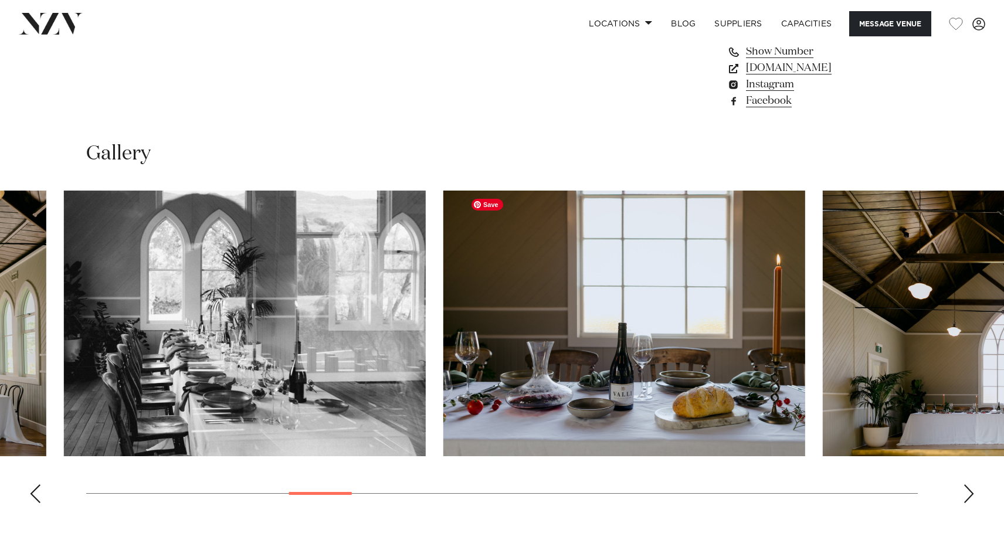
click at [443, 309] on img "9 / 29" at bounding box center [624, 324] width 362 height 266
